Goal: Information Seeking & Learning: Learn about a topic

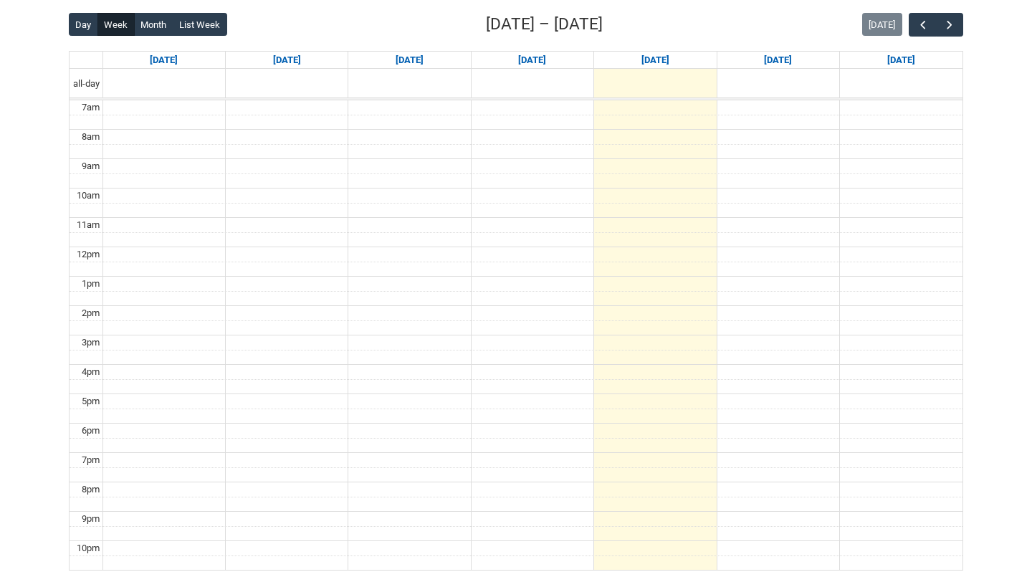
scroll to position [310, 0]
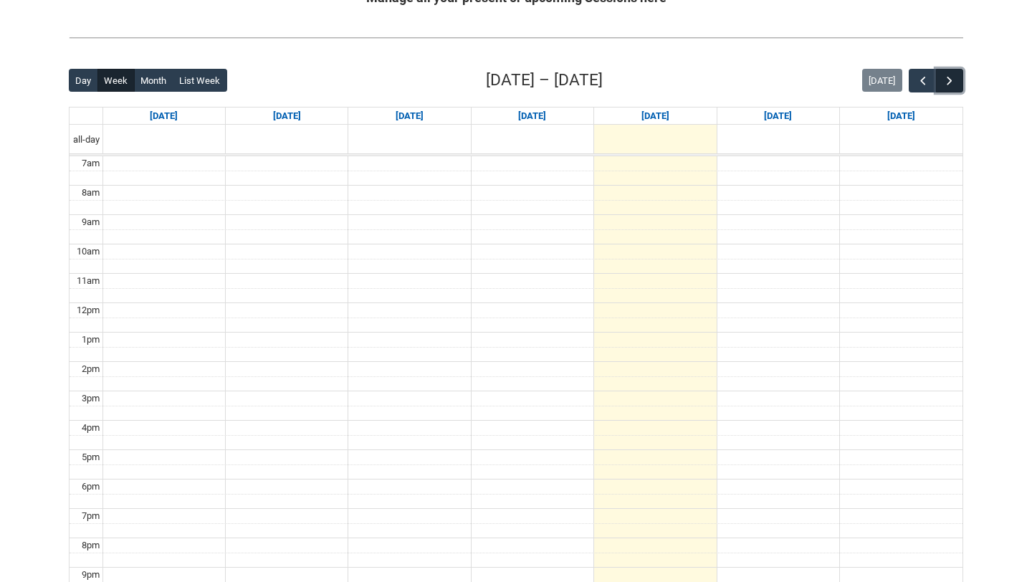
click at [956, 83] on span "button" at bounding box center [949, 81] width 14 height 14
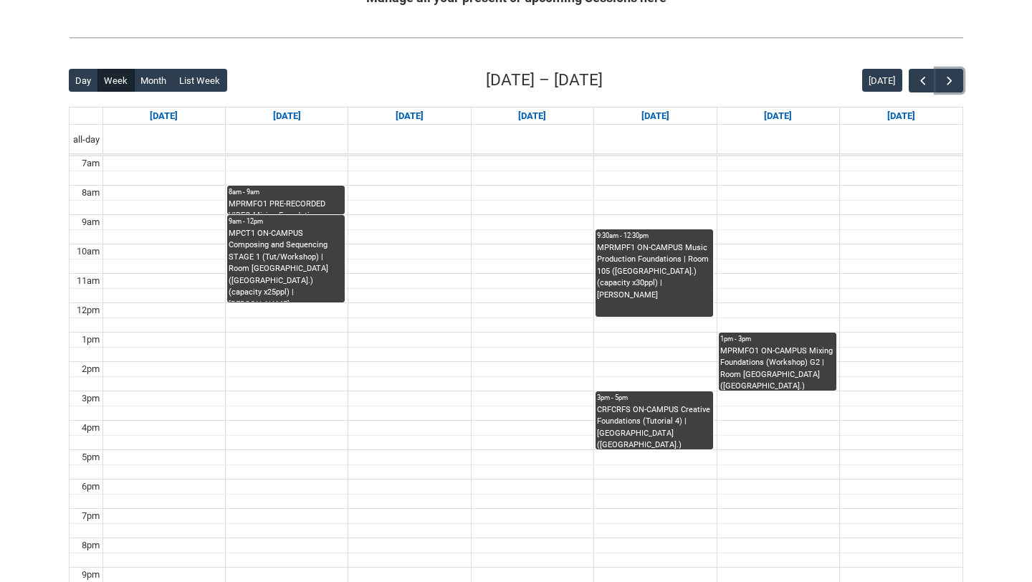
click at [256, 192] on div "8am - 9am" at bounding box center [286, 192] width 115 height 10
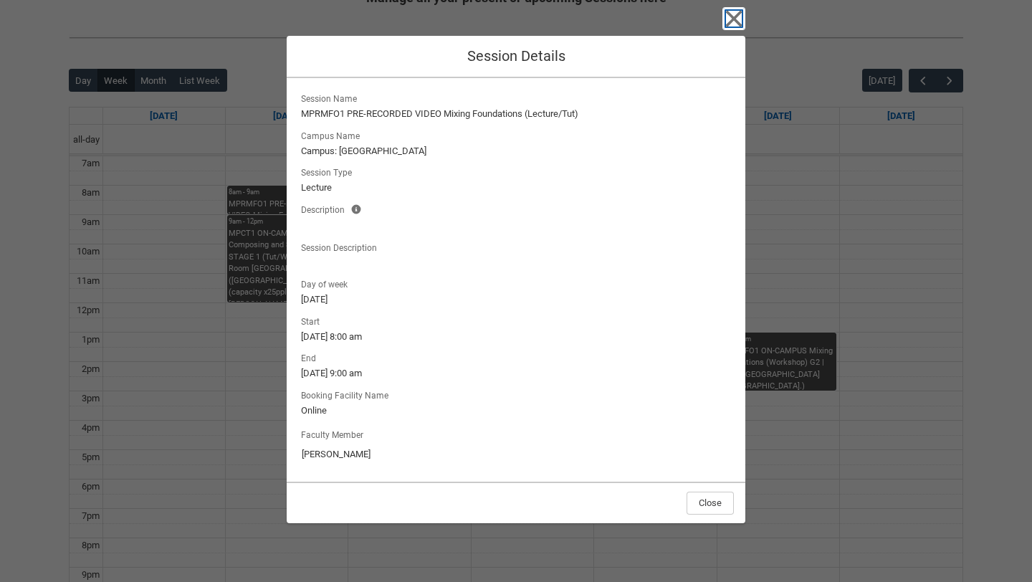
click at [739, 14] on icon "button" at bounding box center [734, 19] width 16 height 16
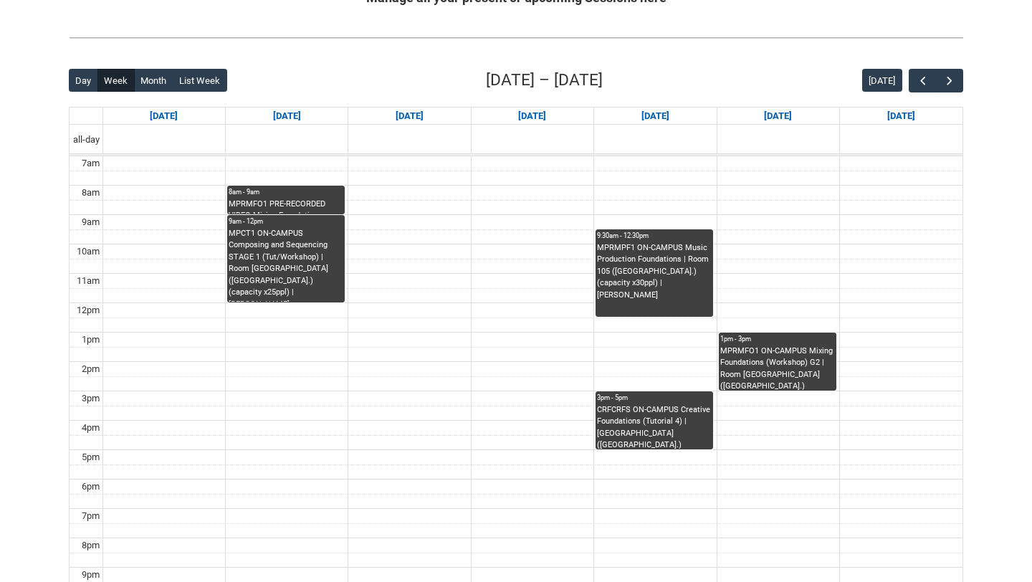
click at [798, 356] on div "MPRMFO1 ON-CAMPUS Mixing Foundations (Workshop) G2 | Room [GEOGRAPHIC_DATA] ([G…" at bounding box center [777, 367] width 115 height 45
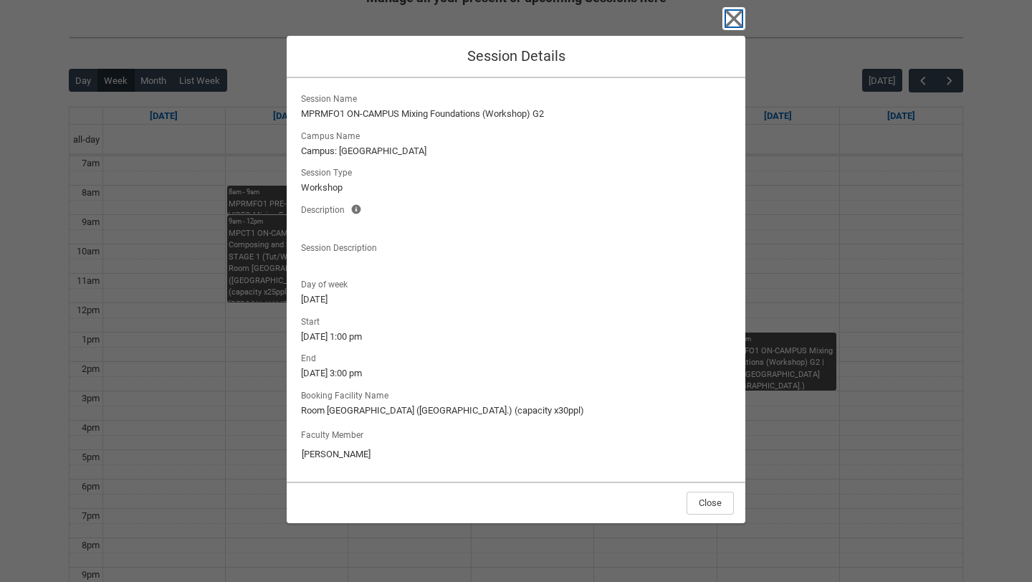
click at [738, 24] on icon "button" at bounding box center [734, 19] width 16 height 16
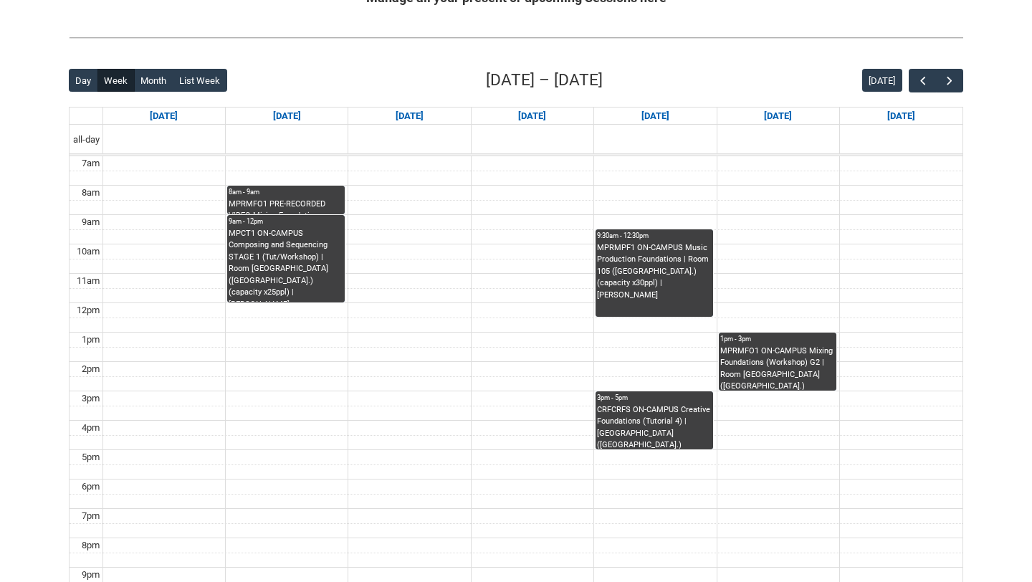
click at [285, 198] on div "MPRMFO1 PRE-RECORDED VIDEO Mixing Foundations (Lecture/Tut) | Online | [PERSON_…" at bounding box center [286, 206] width 115 height 16
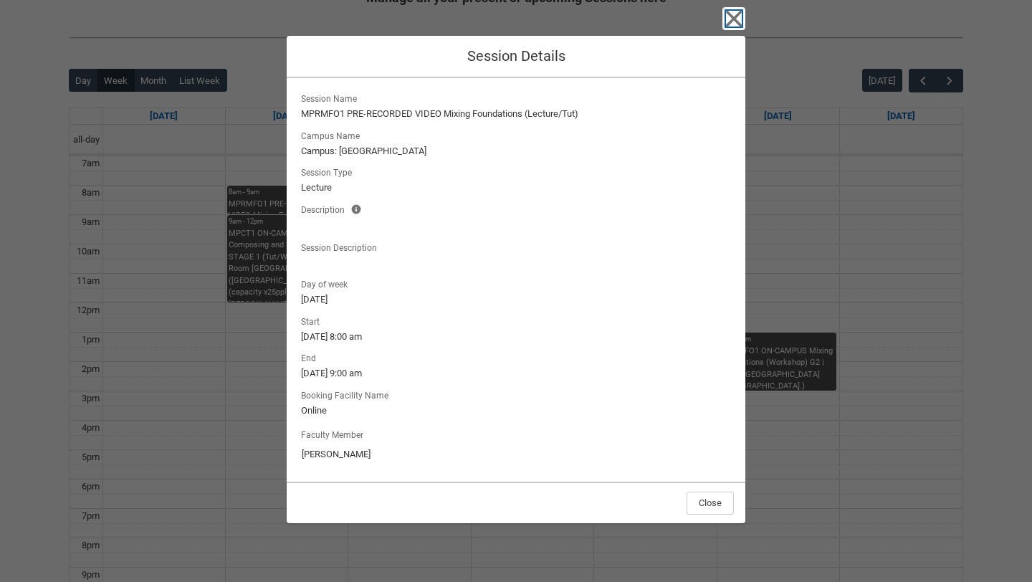
click at [730, 14] on icon "button" at bounding box center [734, 19] width 16 height 16
